Goal: Check status: Check status

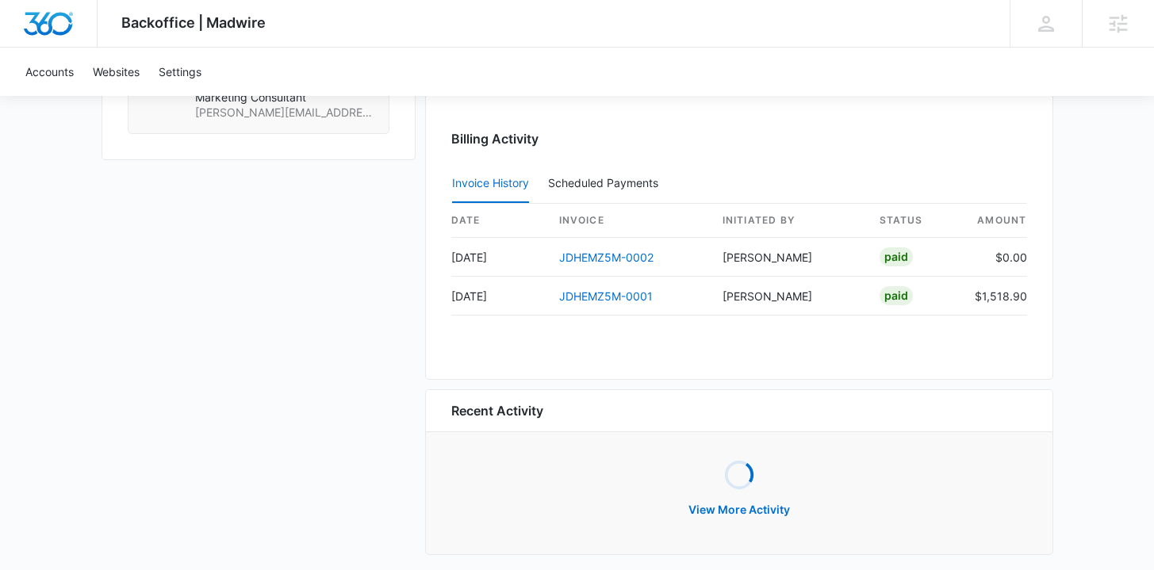
scroll to position [1545, 0]
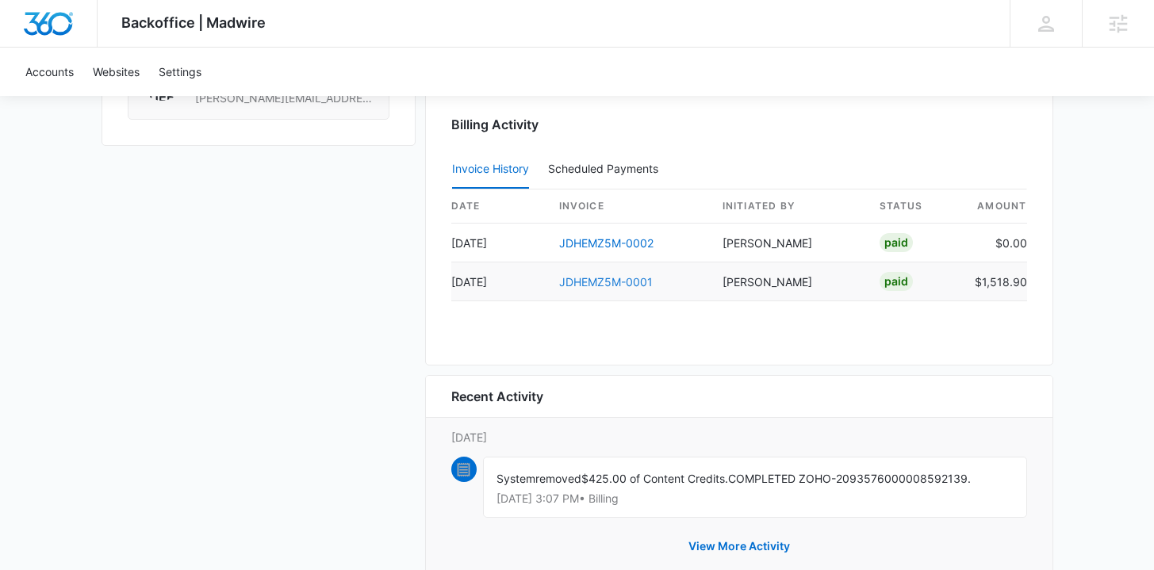
click at [618, 279] on link "JDHEMZ5M-0001" at bounding box center [606, 281] width 94 height 13
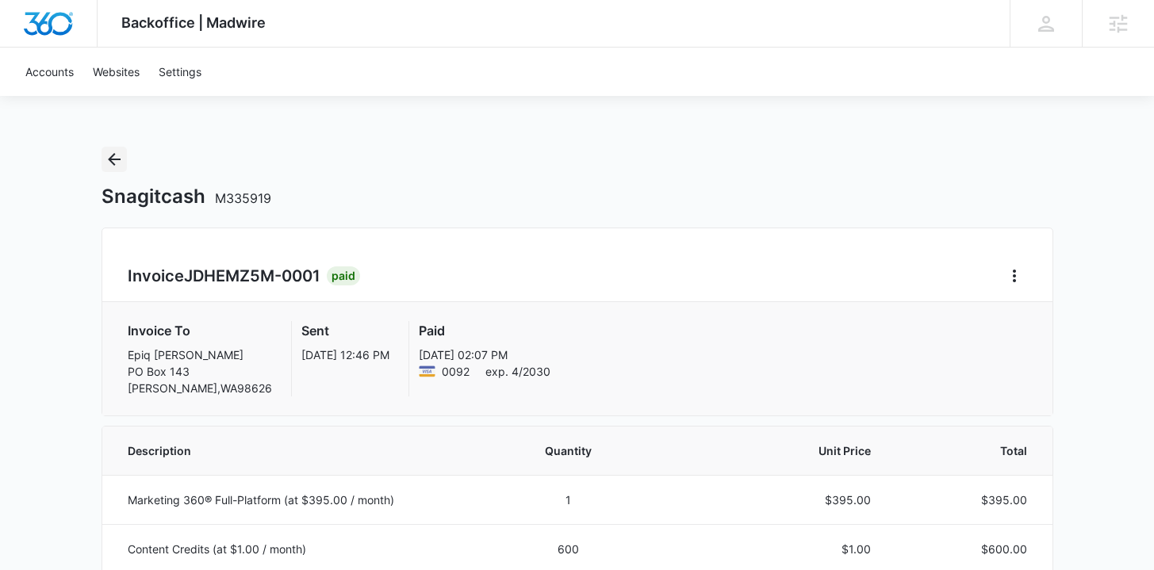
click at [119, 156] on icon "Back" at bounding box center [114, 159] width 19 height 19
